Goal: Task Accomplishment & Management: Use online tool/utility

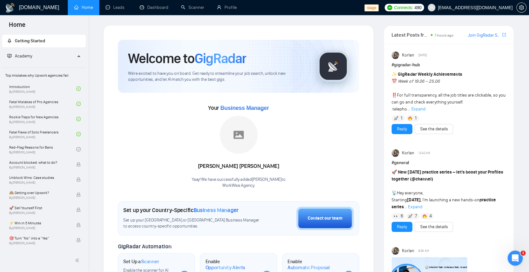
click at [86, 5] on link "Home" at bounding box center [83, 7] width 19 height 5
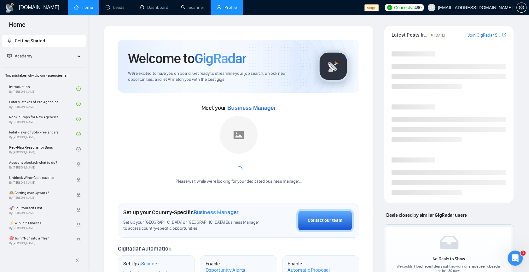
click at [230, 6] on link "Profile" at bounding box center [227, 7] width 20 height 5
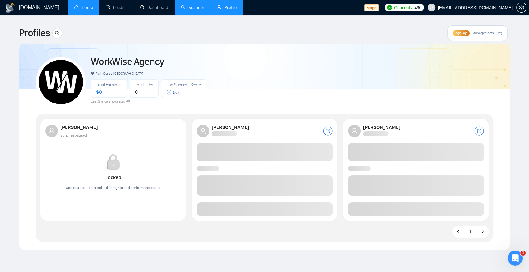
click at [194, 5] on link "Scanner" at bounding box center [192, 7] width 23 height 5
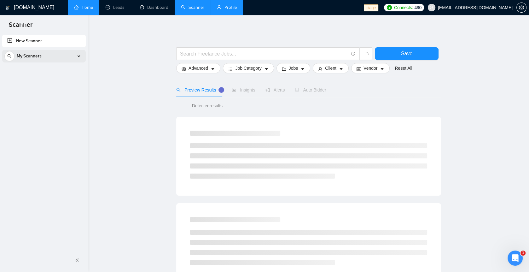
click at [73, 52] on div "My Scanners" at bounding box center [43, 56] width 79 height 13
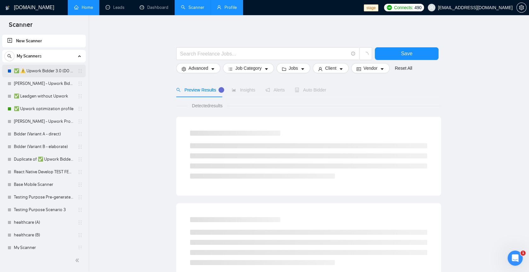
click at [60, 69] on link "✅ ⚠️ Upwork Bidder 3.0 (DO NOT TOUCH)" at bounding box center [44, 71] width 60 height 13
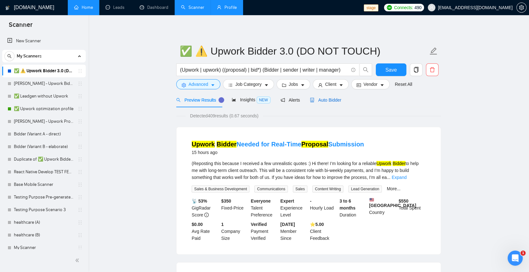
click at [331, 98] on span "Auto Bidder" at bounding box center [325, 99] width 31 height 5
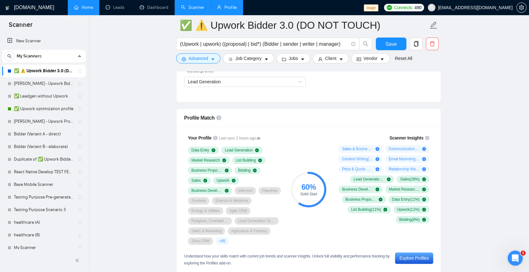
scroll to position [380, 0]
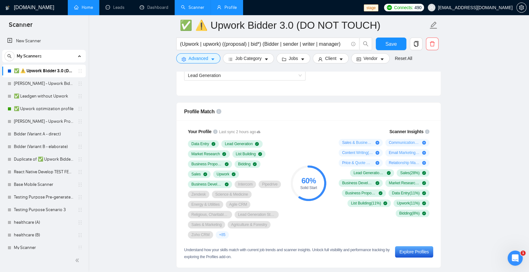
click at [52, 76] on link "✅ ⚠️ Upwork Bidder 3.0 (DO NOT TOUCH)" at bounding box center [44, 71] width 60 height 13
click at [51, 110] on link "✅ Upwork optimization profile" at bounding box center [44, 108] width 60 height 13
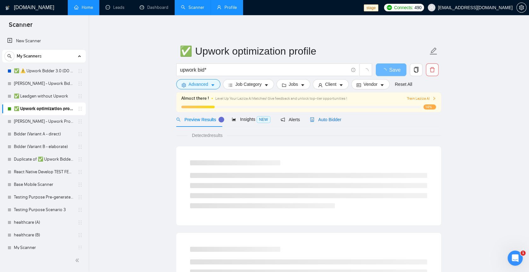
click at [334, 119] on span "Auto Bidder" at bounding box center [325, 119] width 31 height 5
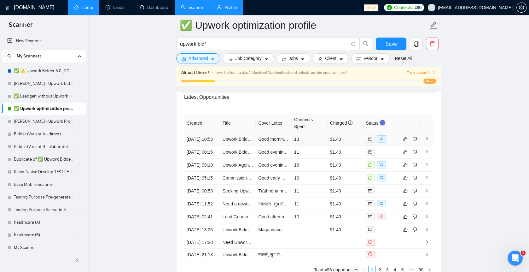
scroll to position [1674, 0]
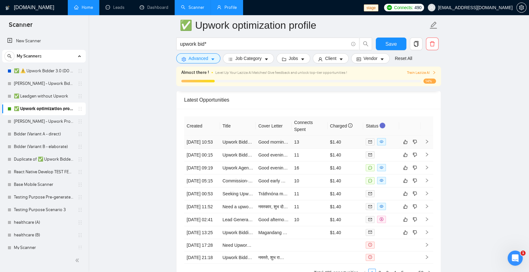
click at [316, 136] on td "13" at bounding box center [310, 142] width 36 height 13
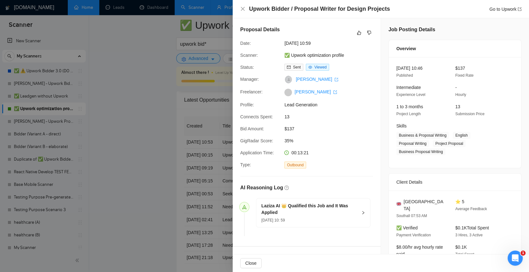
click at [187, 148] on div at bounding box center [264, 136] width 529 height 272
